Goal: Find specific page/section: Find specific page/section

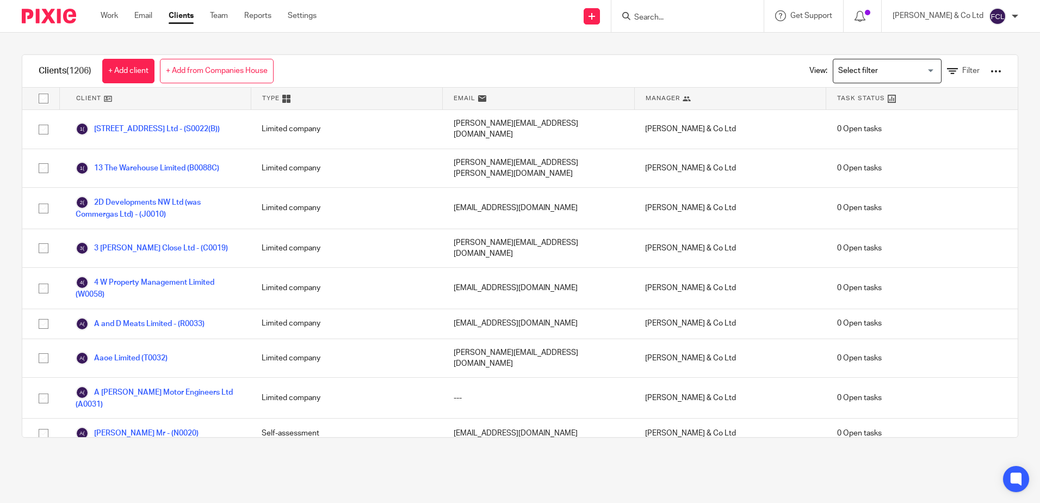
click at [677, 14] on input "Search" at bounding box center [682, 18] width 98 height 10
click at [715, 15] on input "Search" at bounding box center [682, 18] width 98 height 10
type input "362604090"
click button "submit" at bounding box center [0, 0] width 0 height 0
